Goal: Information Seeking & Learning: Learn about a topic

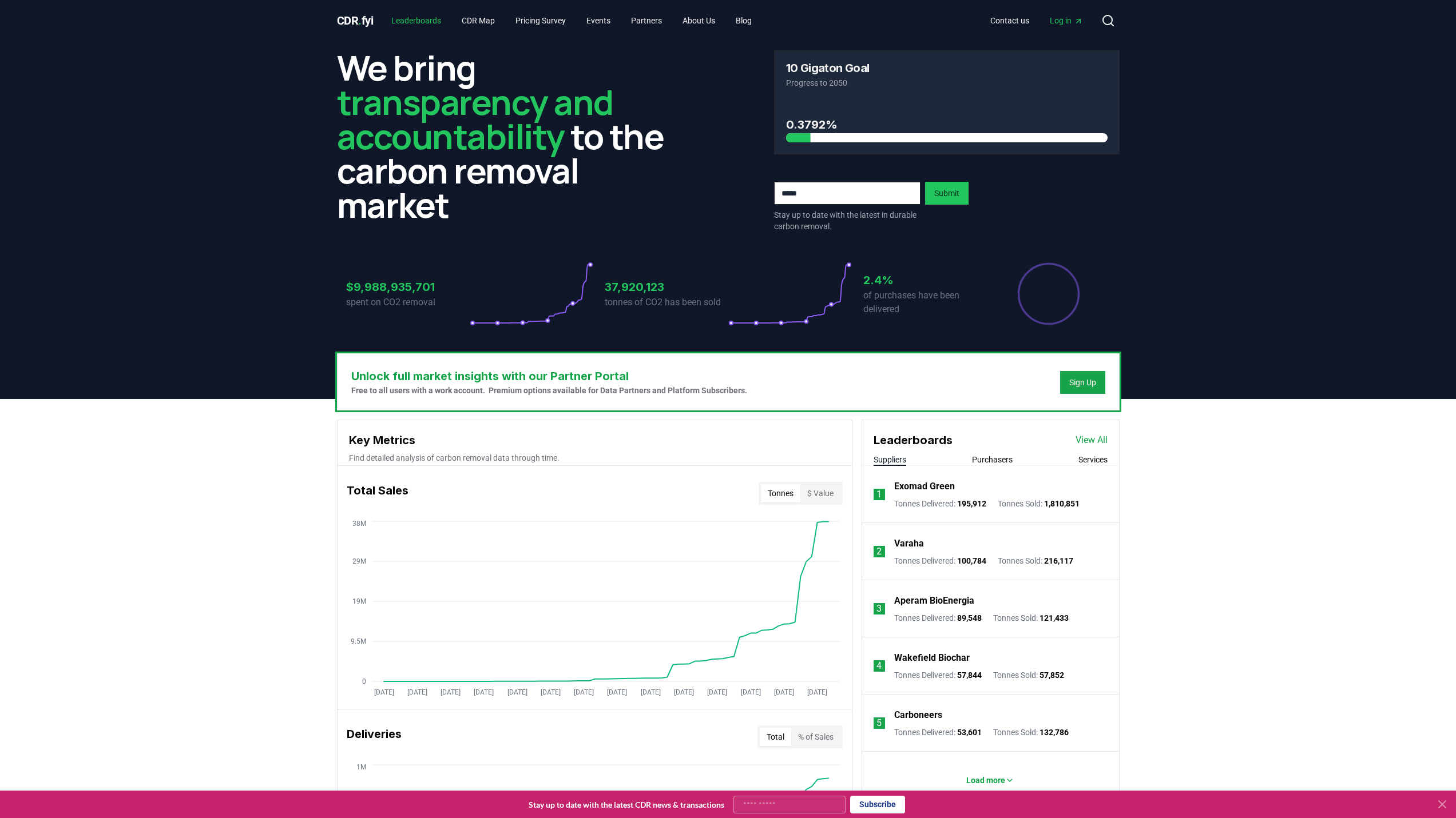
click at [417, 23] on link "Leaderboards" at bounding box center [416, 21] width 68 height 21
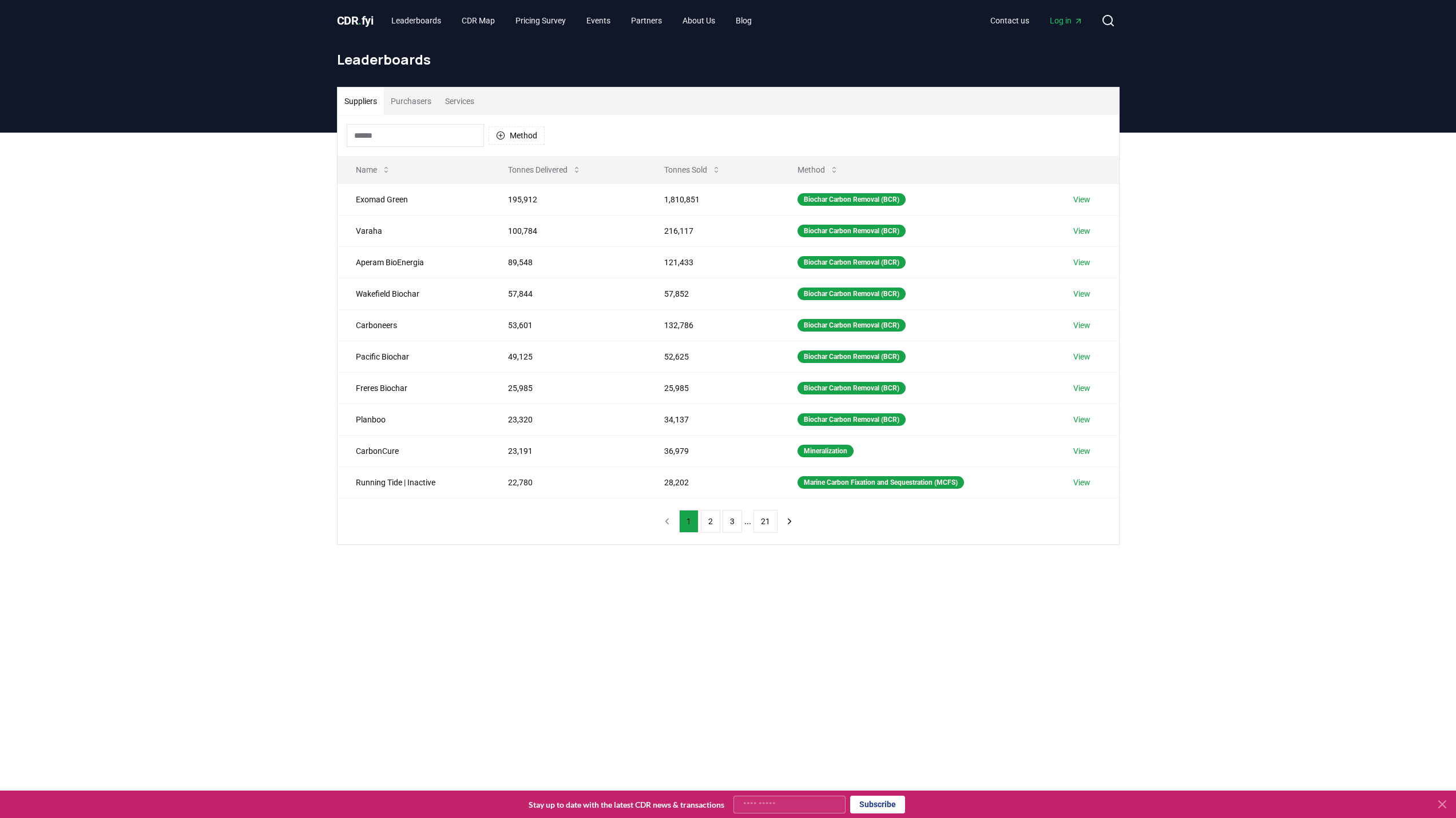
click at [409, 105] on button "Purchasers" at bounding box center [410, 102] width 54 height 27
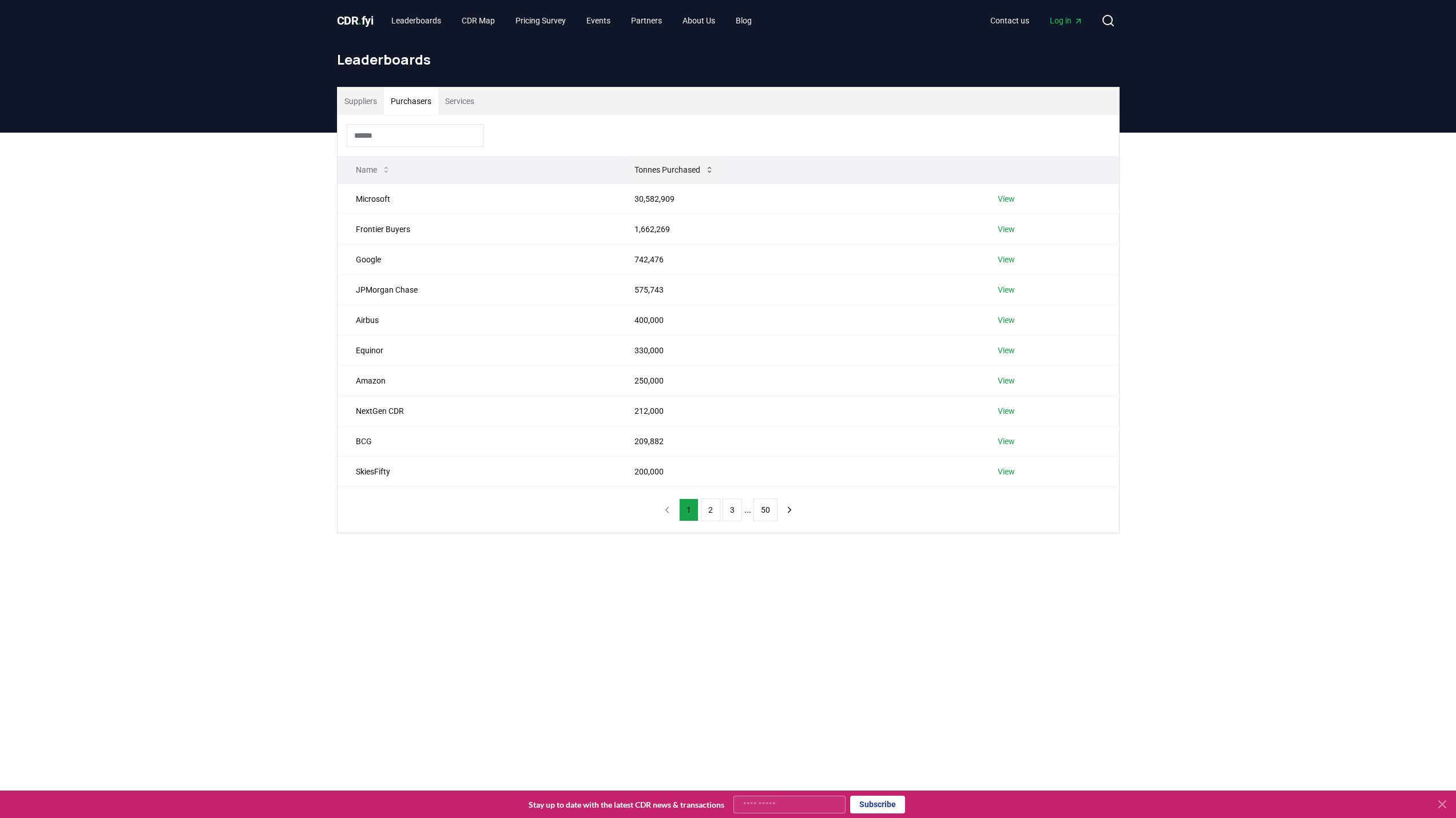
click at [687, 172] on button "Tonnes Purchased" at bounding box center [674, 170] width 98 height 23
click at [687, 172] on button "Tonnes Purchased" at bounding box center [705, 170] width 98 height 23
click at [362, 103] on button "Suppliers" at bounding box center [360, 102] width 46 height 27
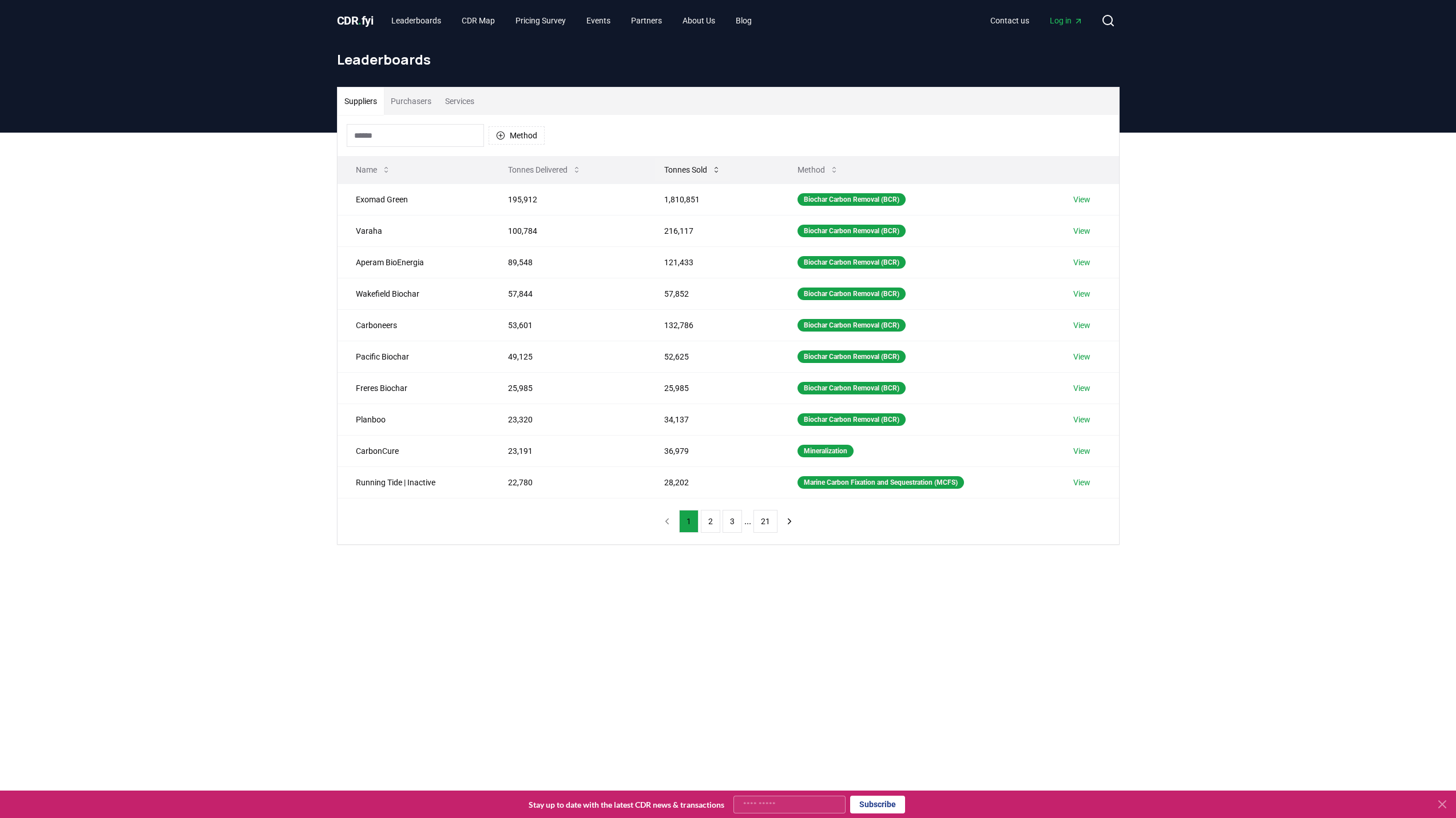
click at [668, 176] on button "Tonnes Sold" at bounding box center [692, 170] width 75 height 23
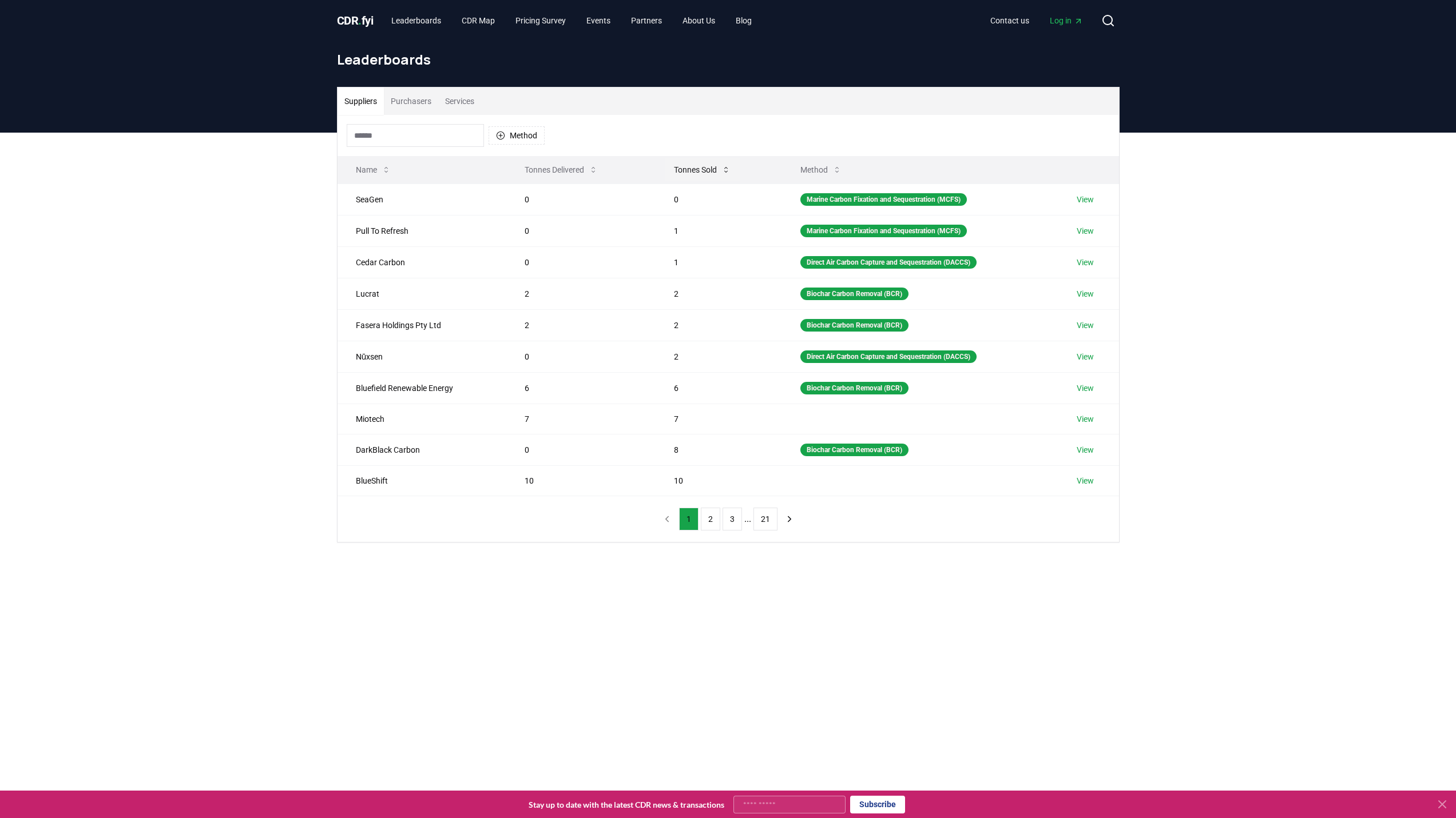
click at [668, 176] on button "Tonnes Sold" at bounding box center [701, 170] width 75 height 23
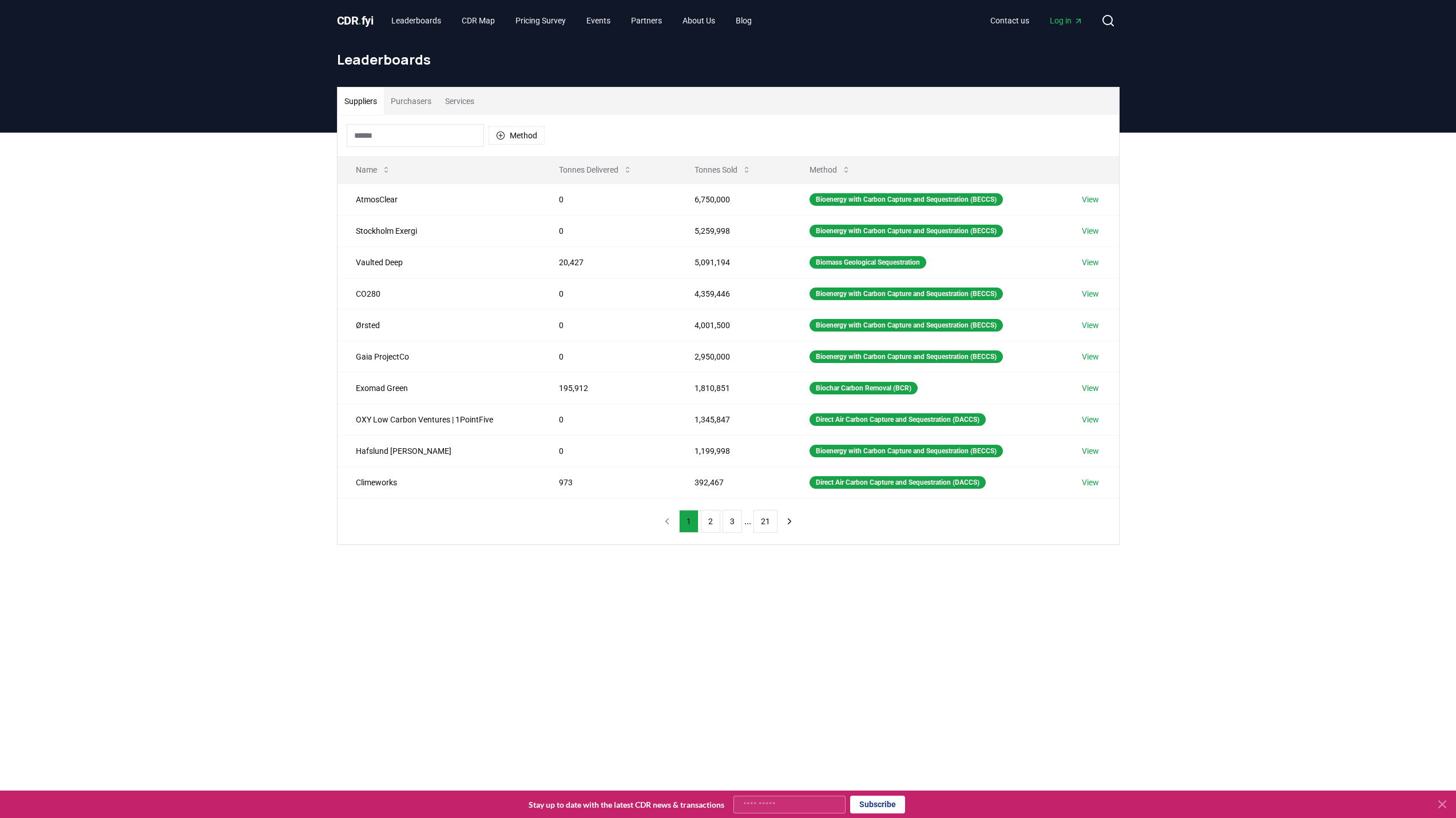
click at [360, 14] on span "." at bounding box center [360, 20] width 3 height 14
